Goal: Task Accomplishment & Management: Manage account settings

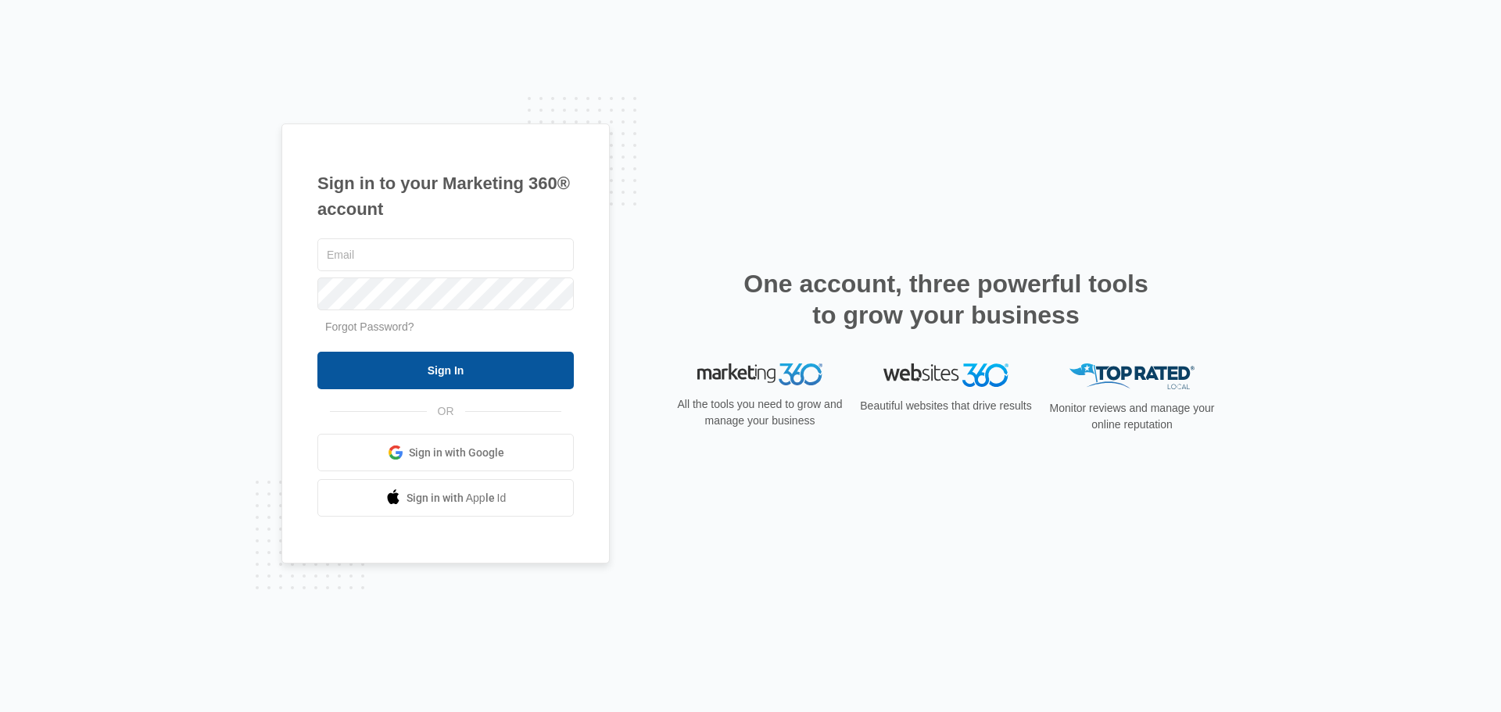
type input "[PERSON_NAME][EMAIL_ADDRESS][DOMAIN_NAME]"
click at [491, 356] on input "Sign In" at bounding box center [445, 371] width 256 height 38
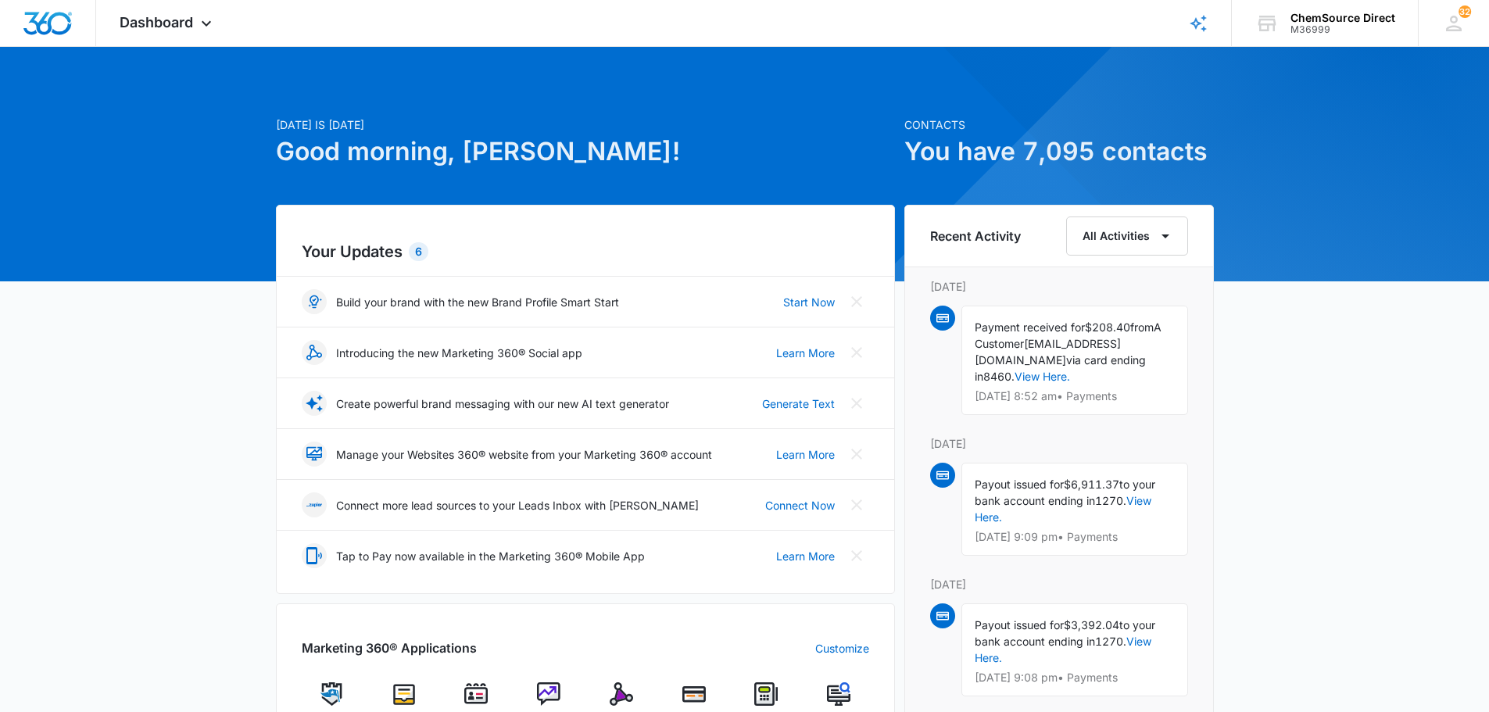
scroll to position [156, 0]
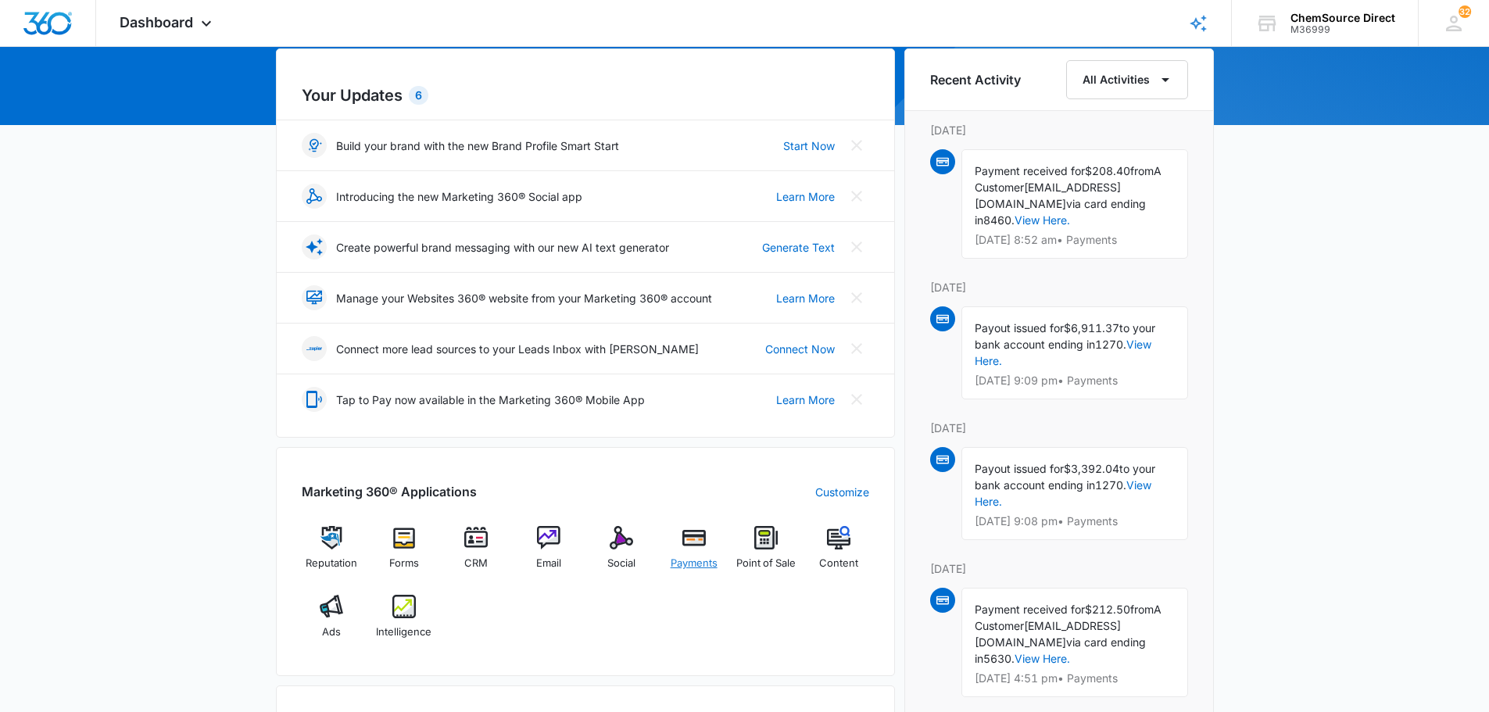
click at [702, 554] on div "Payments" at bounding box center [694, 554] width 60 height 56
